Goal: Browse casually

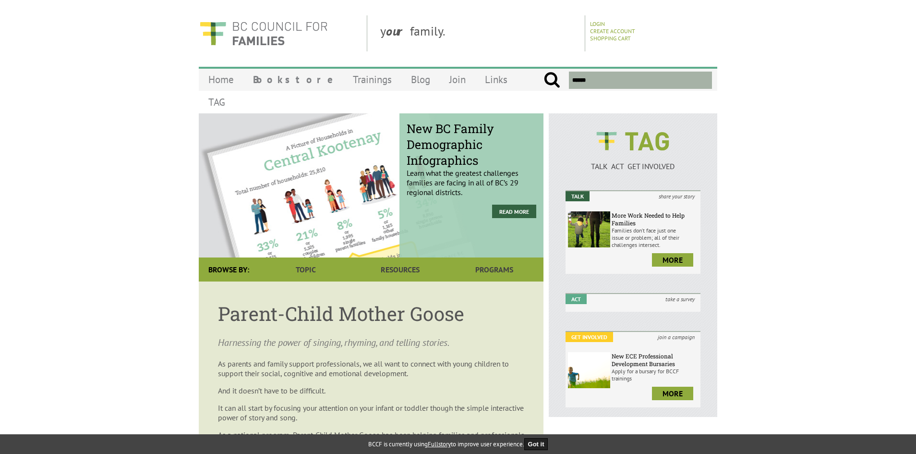
click at [267, 37] on img at bounding box center [264, 33] width 130 height 36
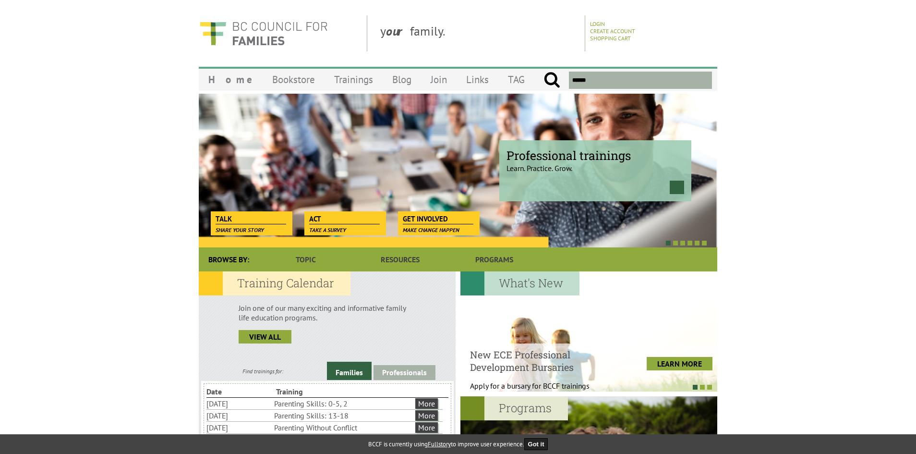
click at [267, 37] on img at bounding box center [264, 33] width 130 height 36
